Goal: Find specific page/section: Find specific page/section

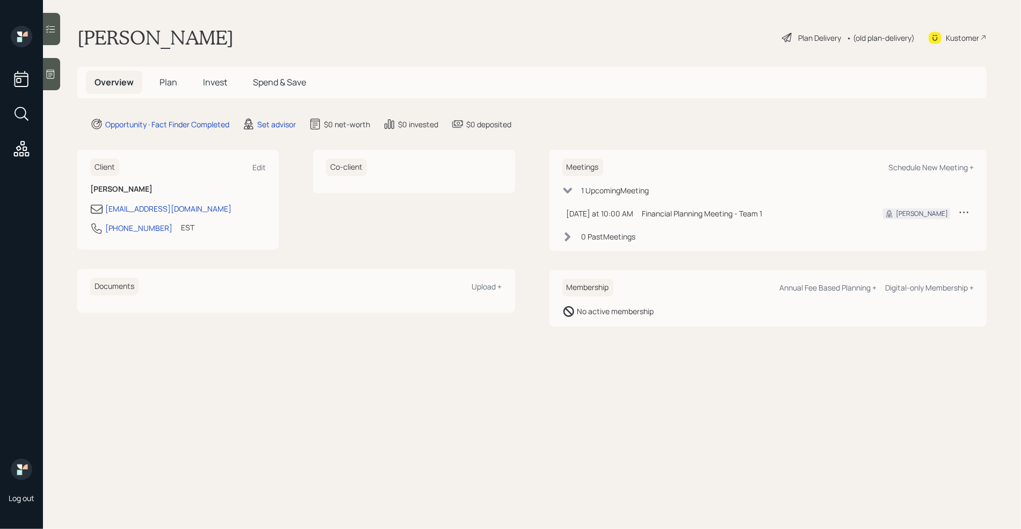
click at [60, 83] on main "[PERSON_NAME] Plan Delivery • (old plan-delivery) Kustomer Overview Plan Invest…" at bounding box center [532, 264] width 978 height 529
click at [46, 77] on icon at bounding box center [50, 74] width 11 height 11
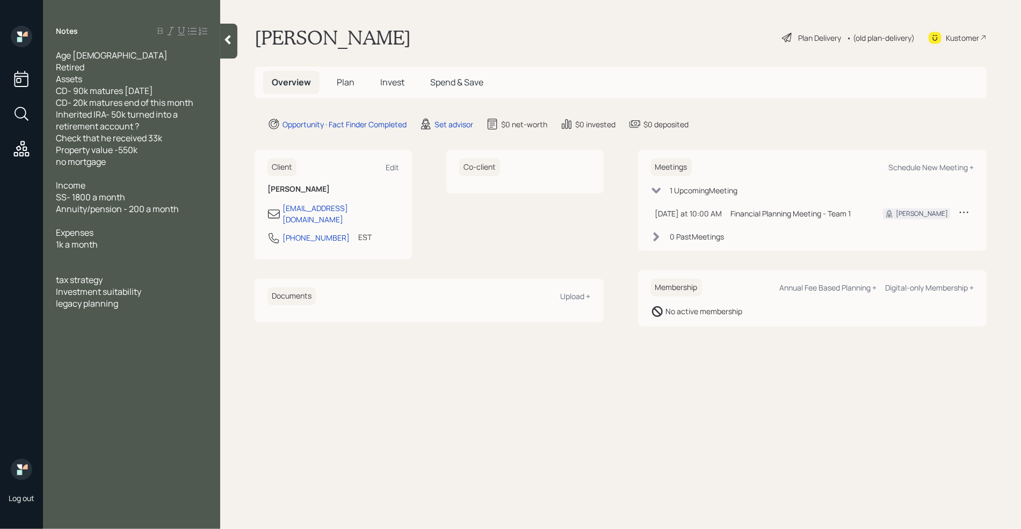
click at [162, 301] on div "tax strategy Investment suitability legacy planning" at bounding box center [131, 291] width 151 height 35
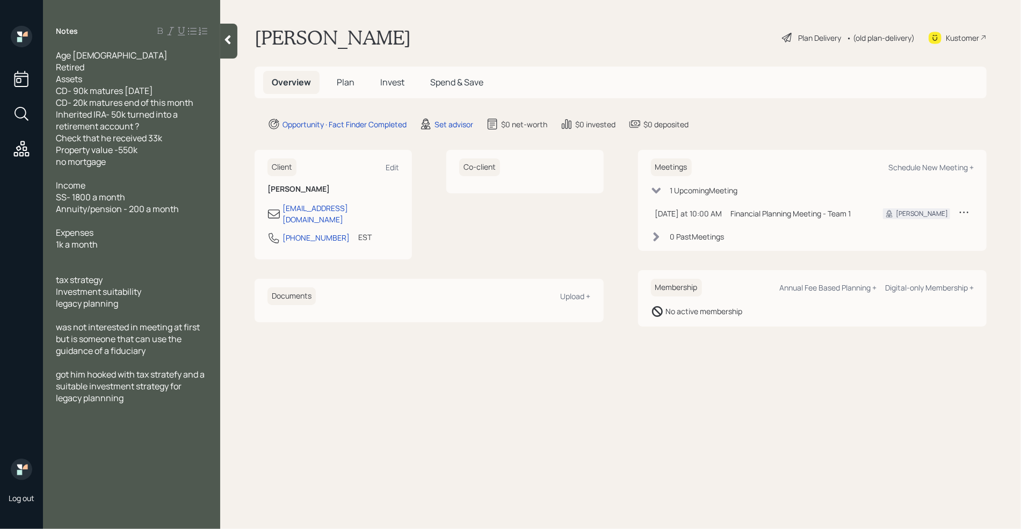
click at [391, 347] on main "[PERSON_NAME] Plan Delivery • (old plan-delivery) Kustomer Overview Plan Invest…" at bounding box center [620, 264] width 801 height 529
click at [236, 43] on div at bounding box center [228, 41] width 17 height 35
